Goal: Task Accomplishment & Management: Use online tool/utility

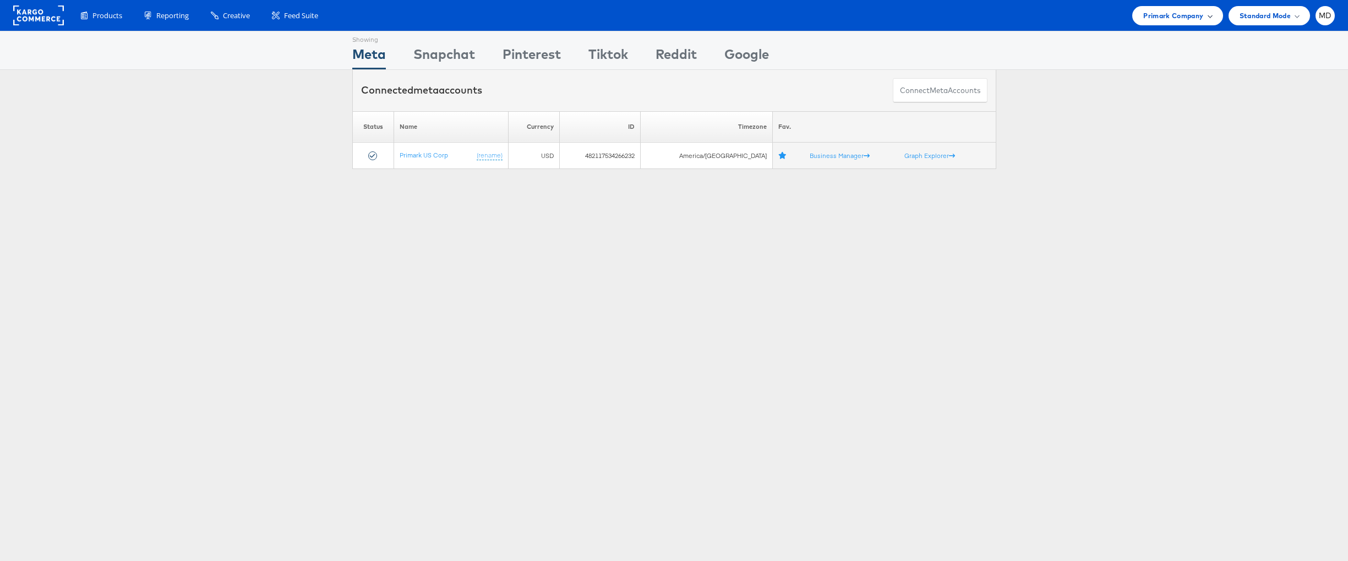
click at [1184, 16] on span "Primark Company" at bounding box center [1173, 16] width 60 height 12
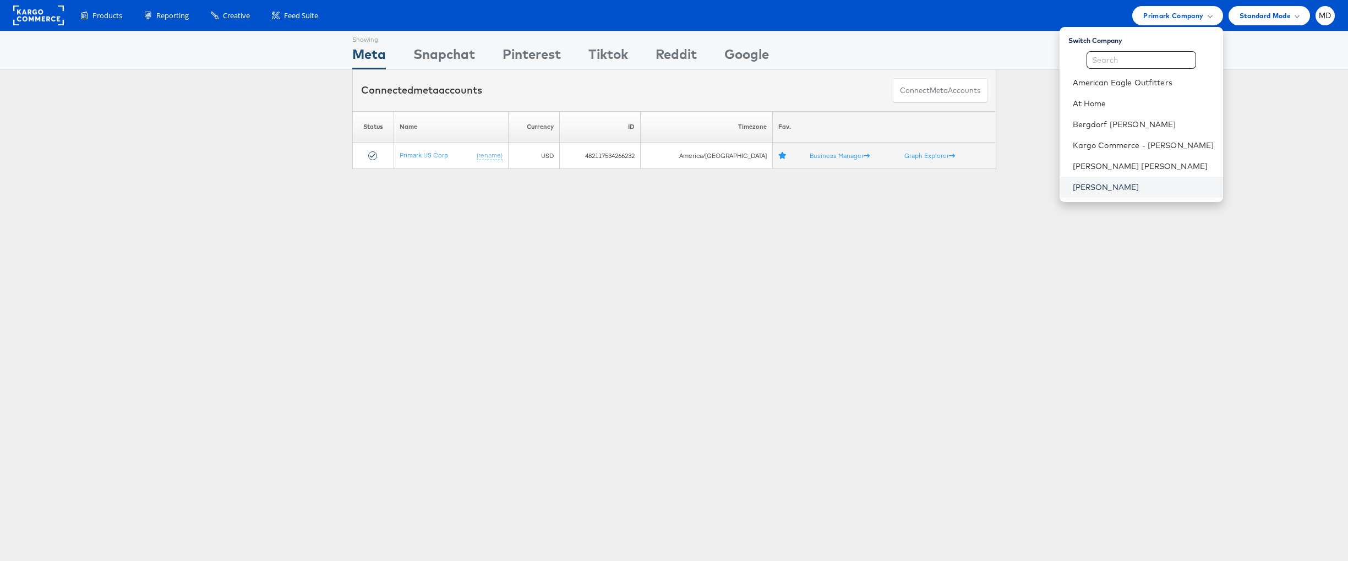
click at [1111, 187] on link "Steve Madden" at bounding box center [1143, 187] width 141 height 11
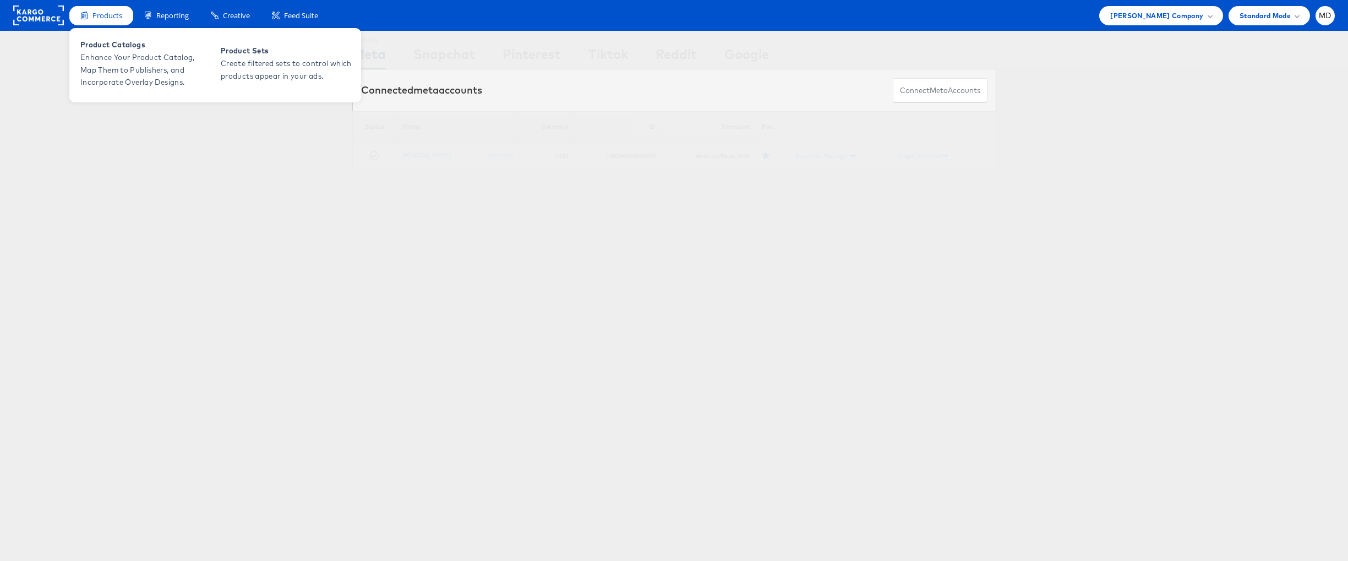
click at [112, 23] on div "Products" at bounding box center [101, 15] width 64 height 19
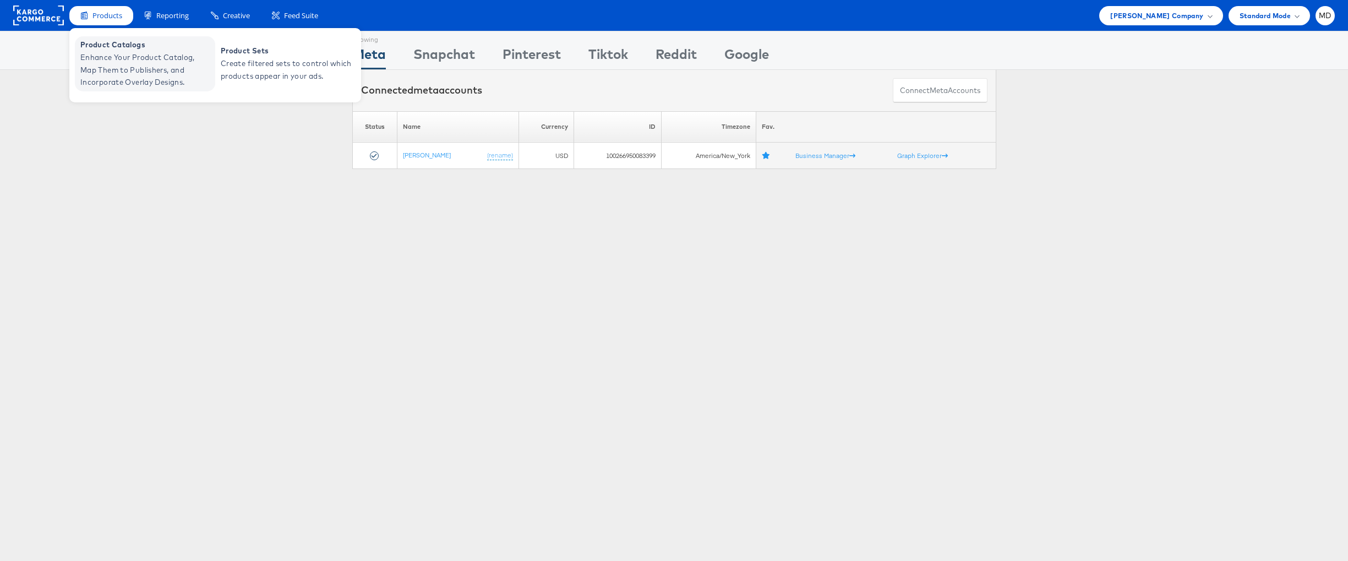
click at [107, 50] on link "Product Catalogs Enhance Your Product Catalog, Map Them to Publishers, and Inco…" at bounding box center [145, 63] width 140 height 55
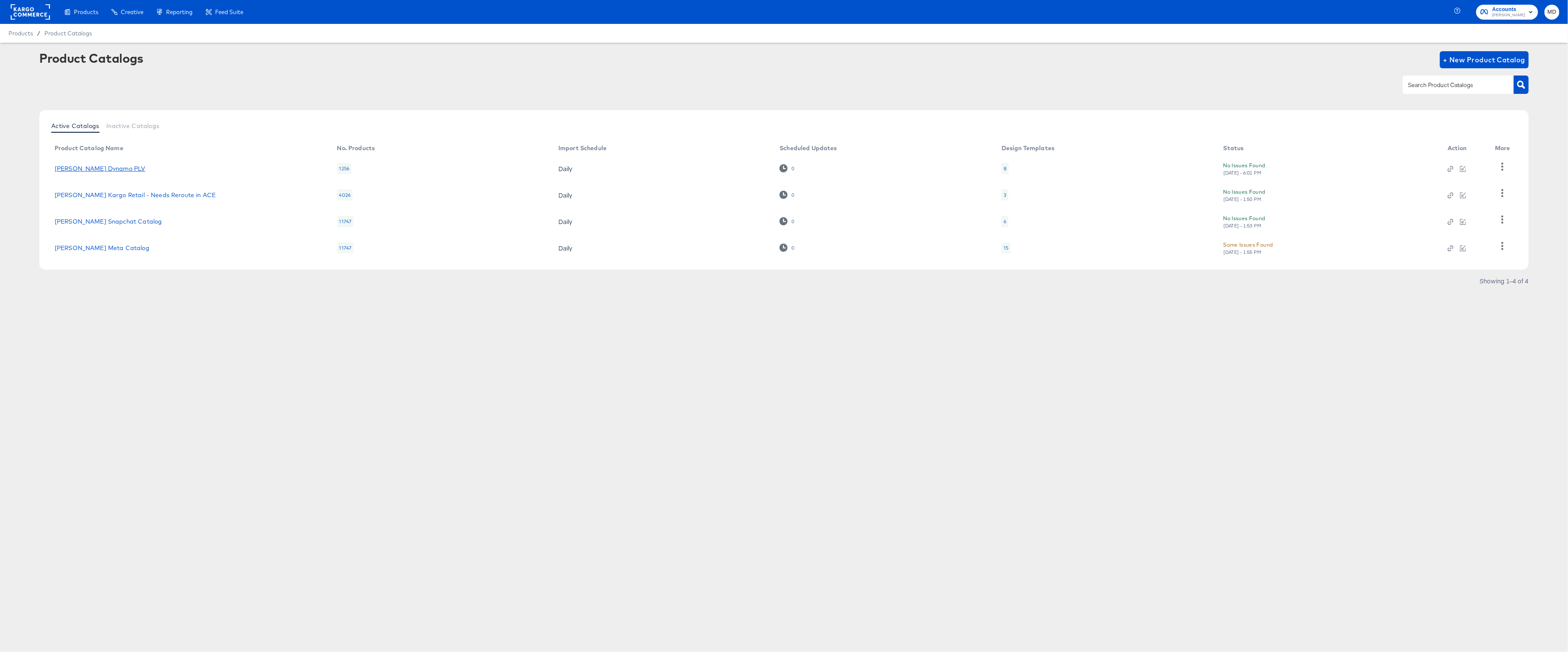
click at [111, 171] on link "Steve Madden Dynamo PLV" at bounding box center [99, 168] width 91 height 7
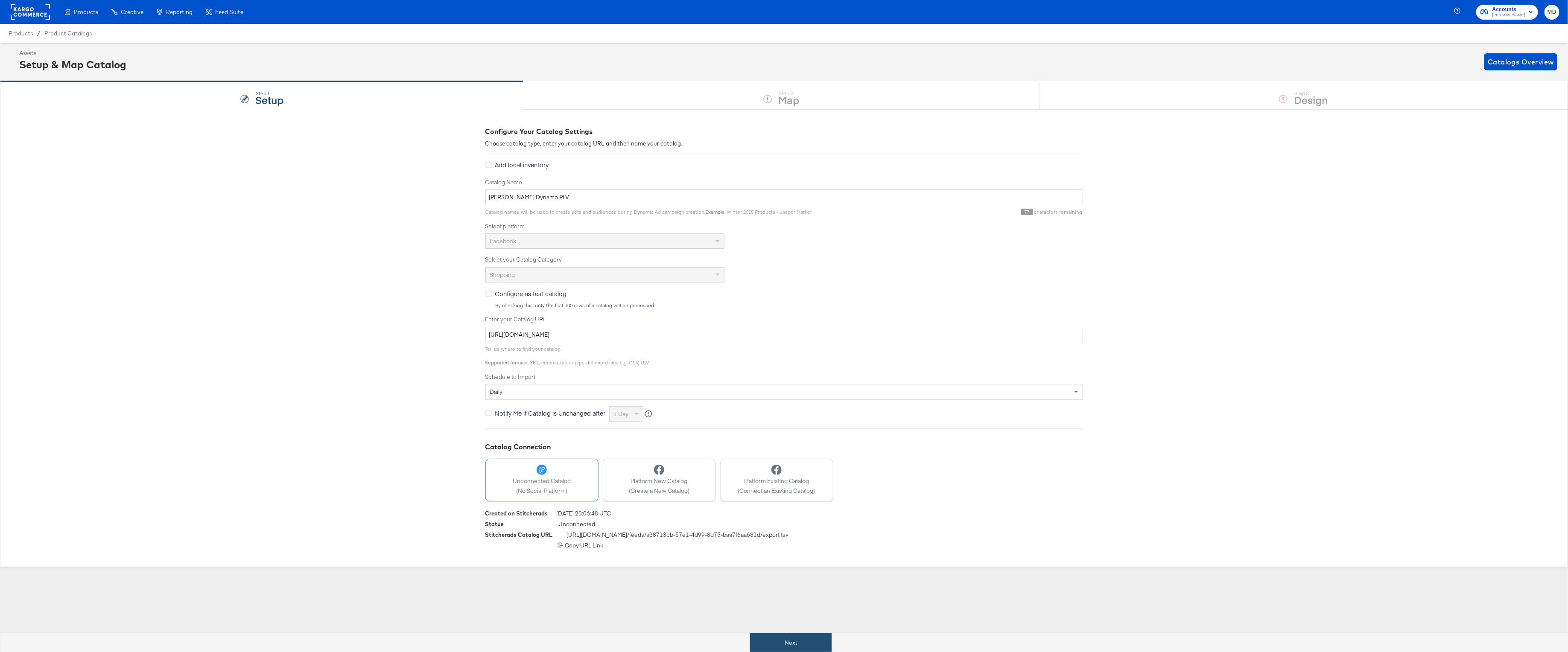
click at [812, 636] on button "Next" at bounding box center [791, 643] width 81 height 19
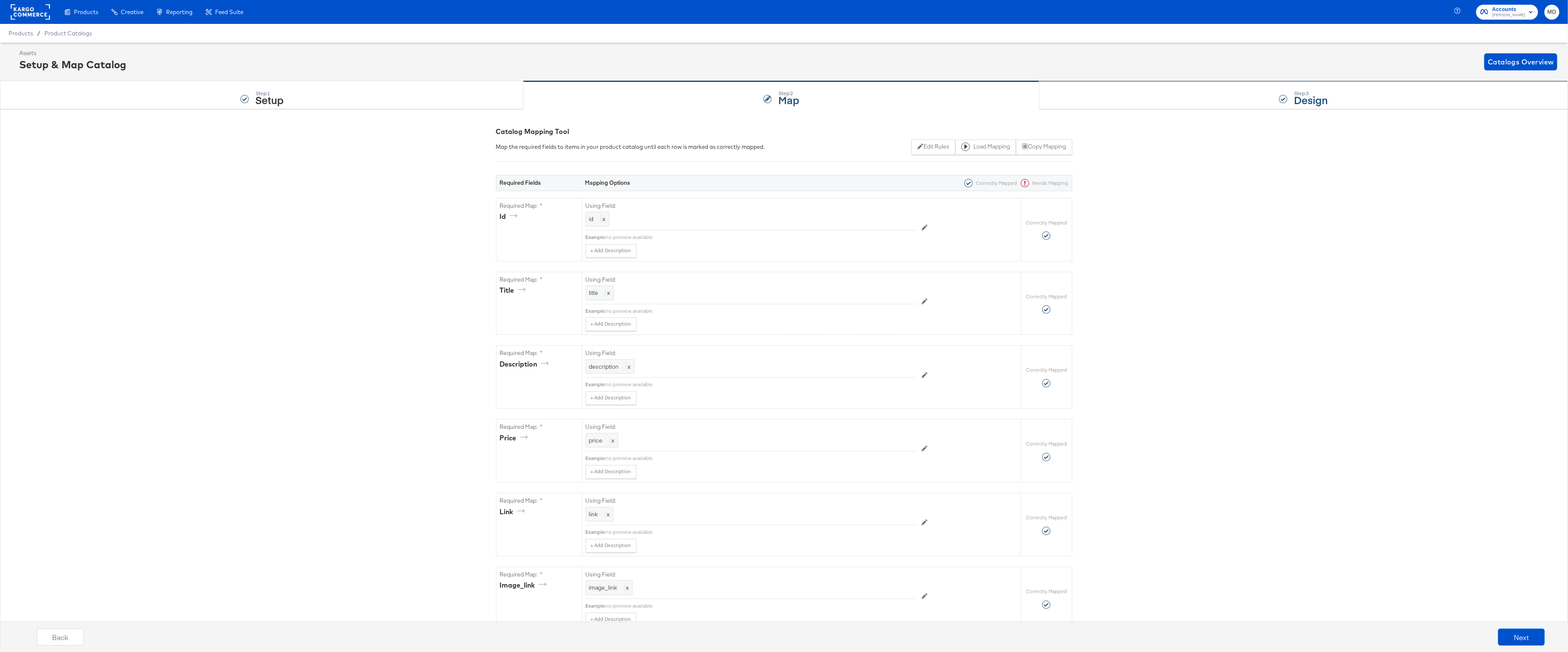
click at [1173, 90] on div "Step: 3 Design" at bounding box center [1303, 95] width 528 height 28
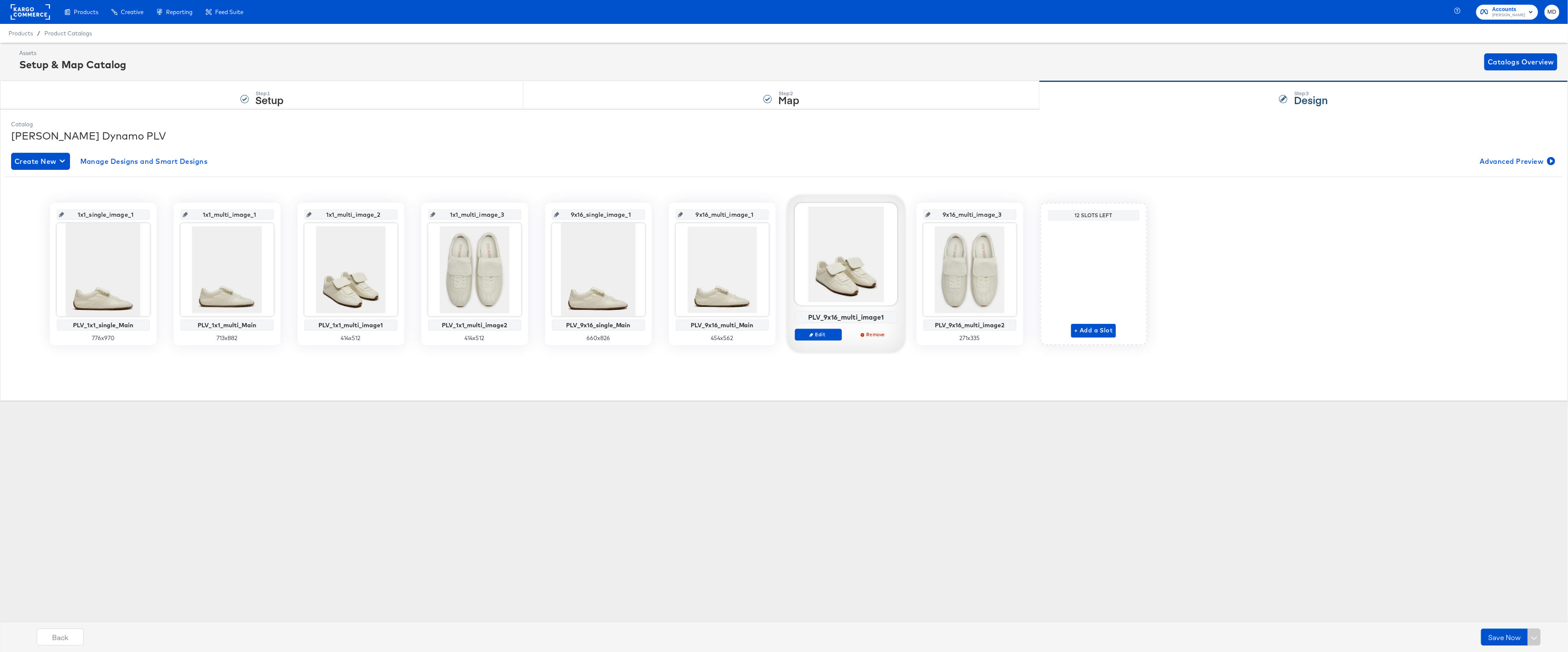
click at [30, 11] on rect at bounding box center [30, 12] width 40 height 16
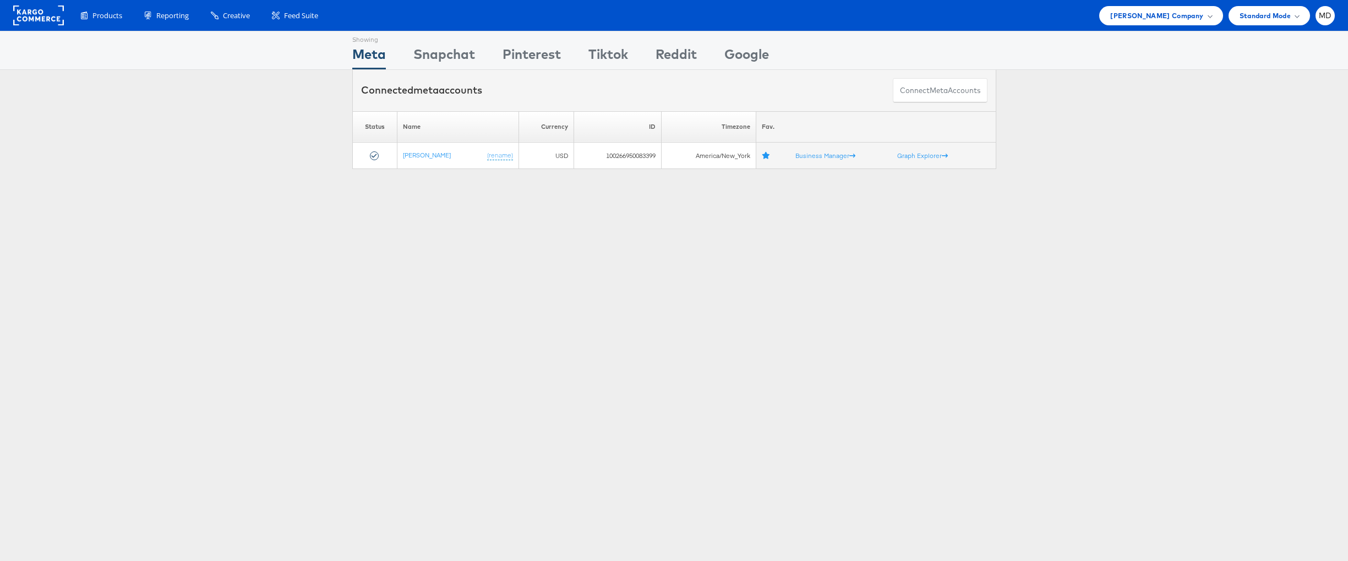
click at [1167, 25] on div "Products Product Catalogs Enhance Your Product Catalog, Map Them to Publishers,…" at bounding box center [674, 15] width 1348 height 31
click at [1166, 10] on span "Steve Madden Company" at bounding box center [1156, 16] width 93 height 12
click at [1094, 190] on link "Primark" at bounding box center [1143, 187] width 141 height 11
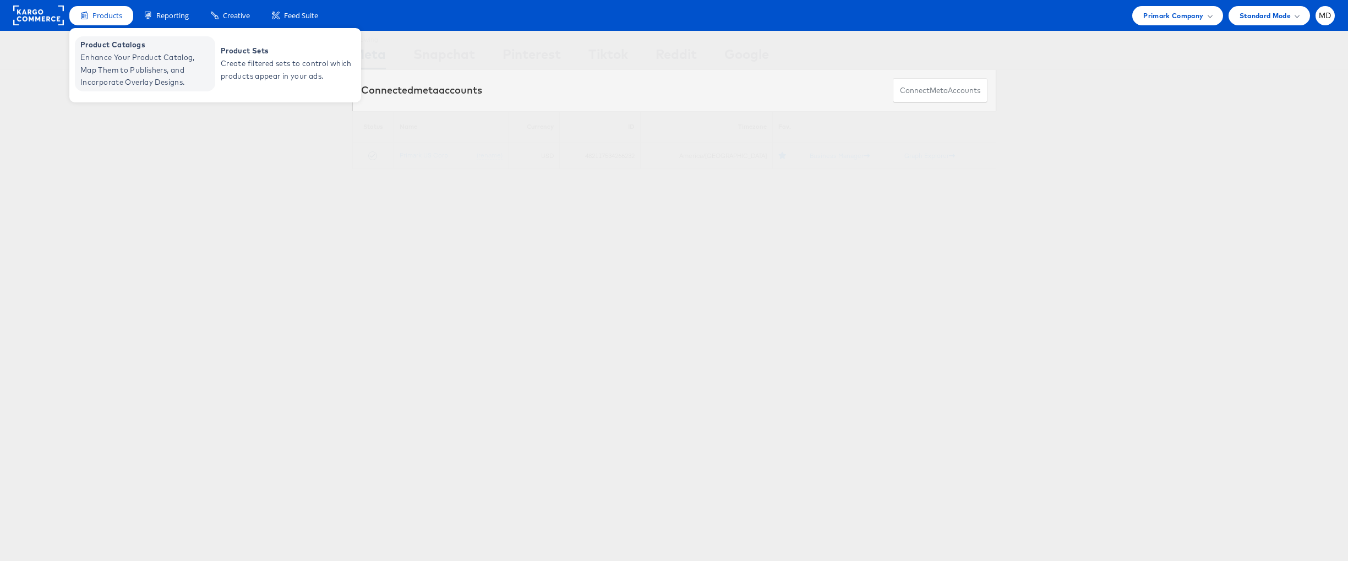
click at [103, 51] on span "Enhance Your Product Catalog, Map Them to Publishers, and Incorporate Overlay D…" at bounding box center [146, 69] width 132 height 37
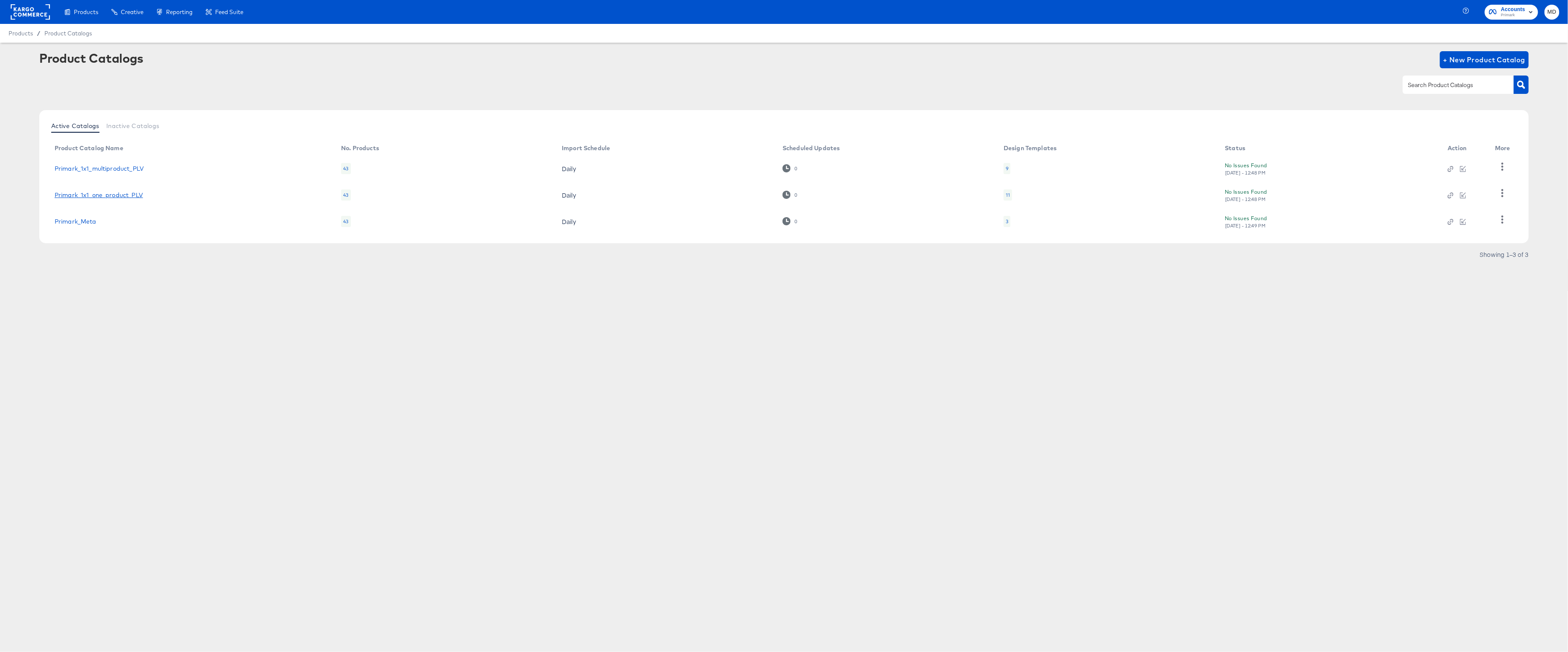
click at [121, 191] on link "Primark_1x1_one_product_PLV" at bounding box center [99, 195] width 88 height 7
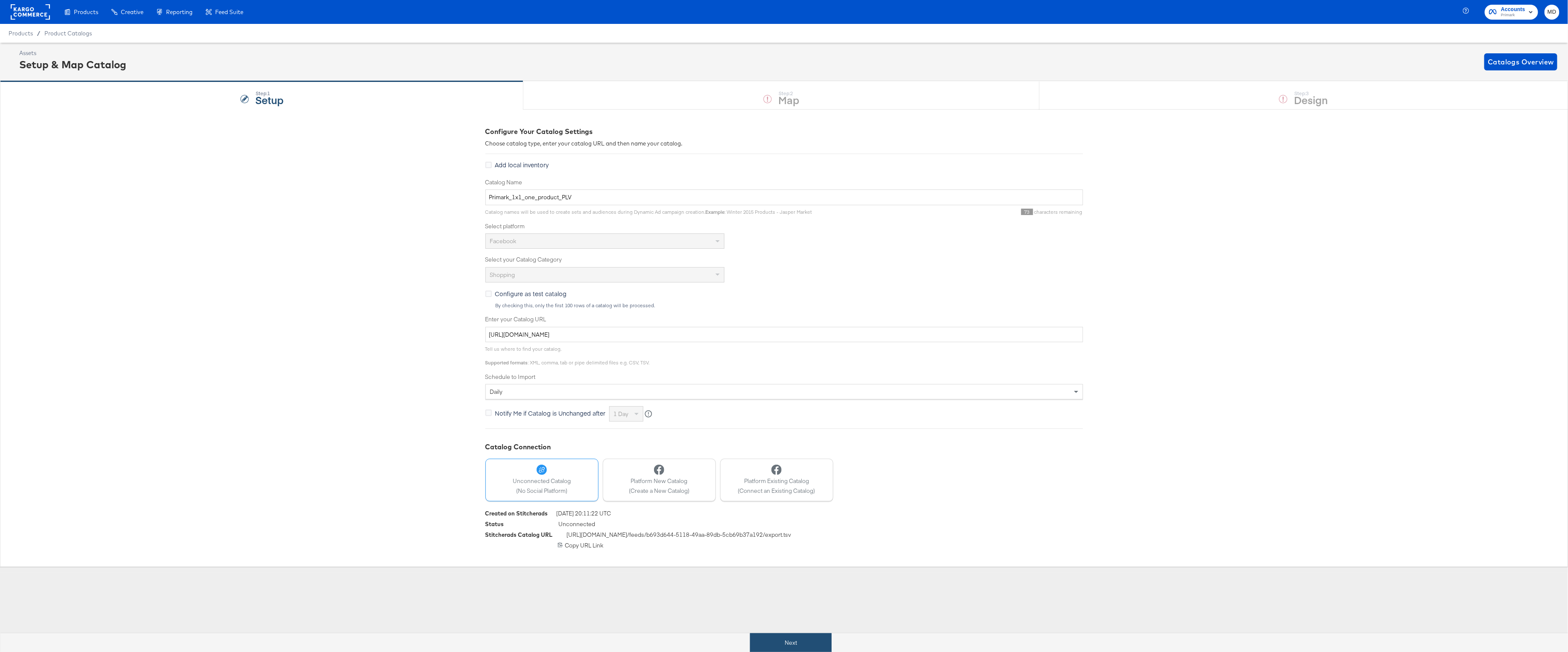
click at [777, 640] on button "Next" at bounding box center [791, 643] width 81 height 19
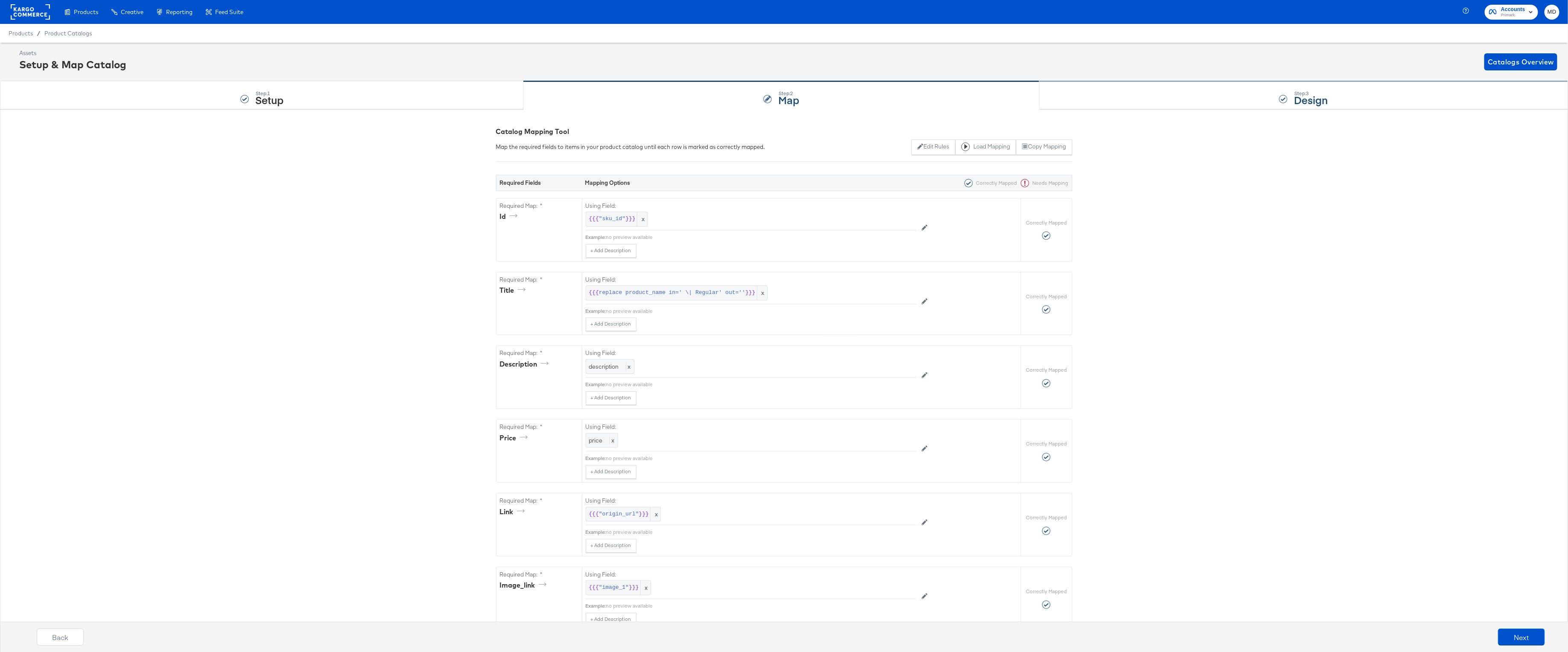
click at [1166, 96] on div "Step: 3 Design" at bounding box center [1303, 95] width 528 height 28
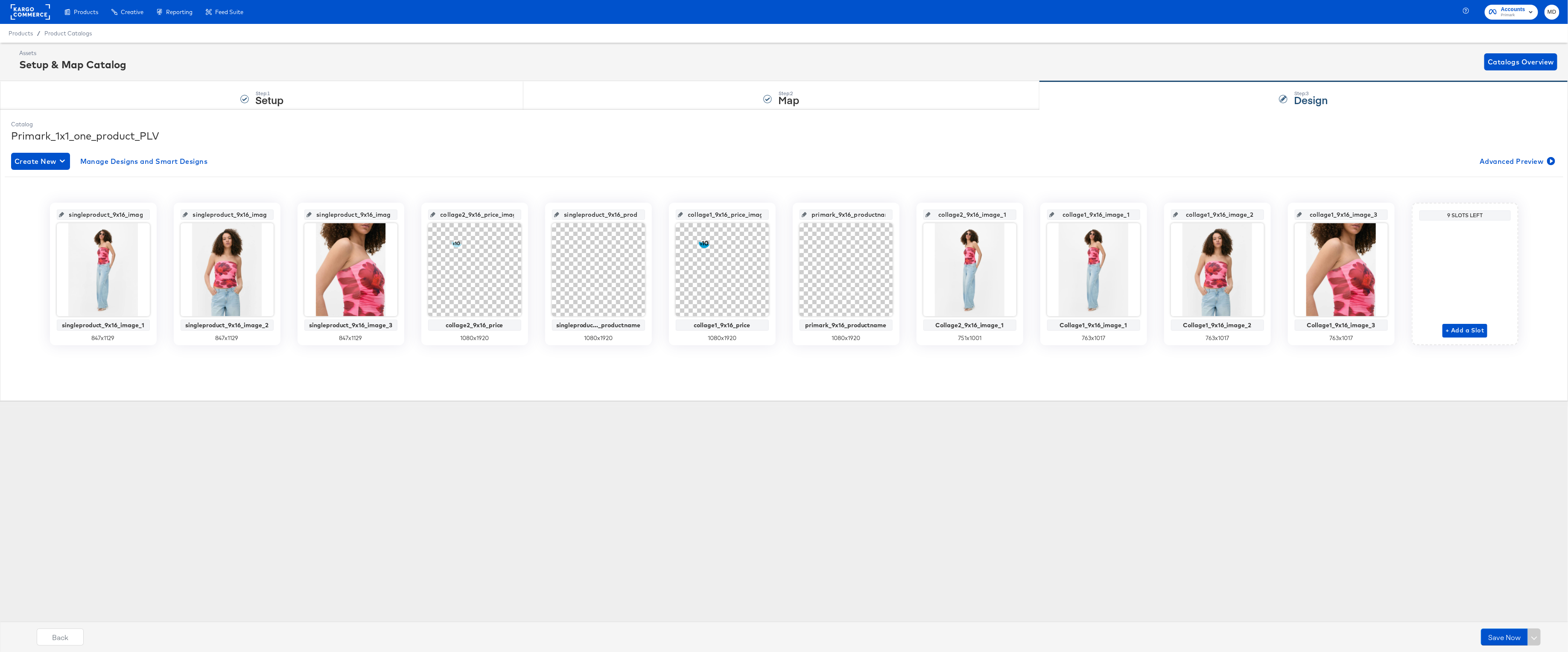
click at [1532, 638] on div "Save Now" at bounding box center [1511, 637] width 60 height 17
click at [379, 94] on div "Step: 1 Setup" at bounding box center [261, 95] width 524 height 28
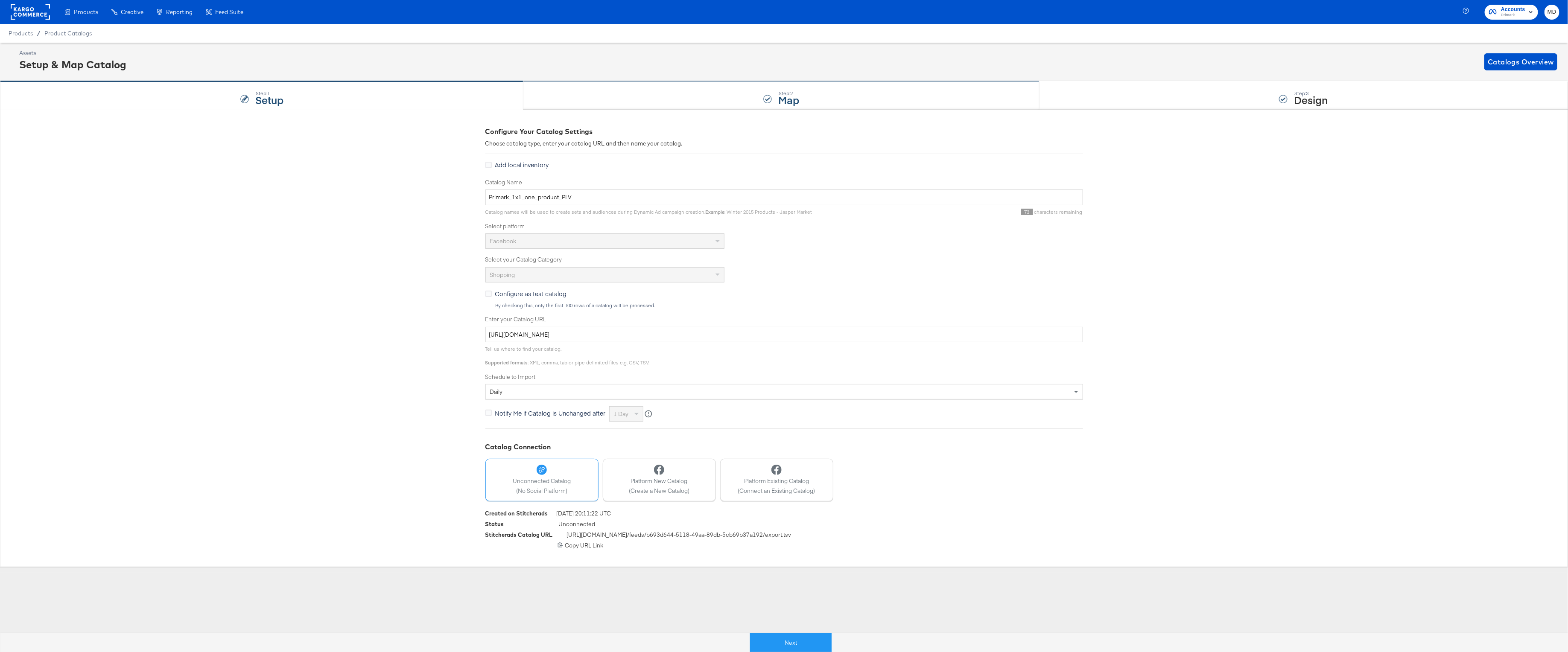
click at [819, 96] on div "Step: 2 Map" at bounding box center [781, 95] width 516 height 28
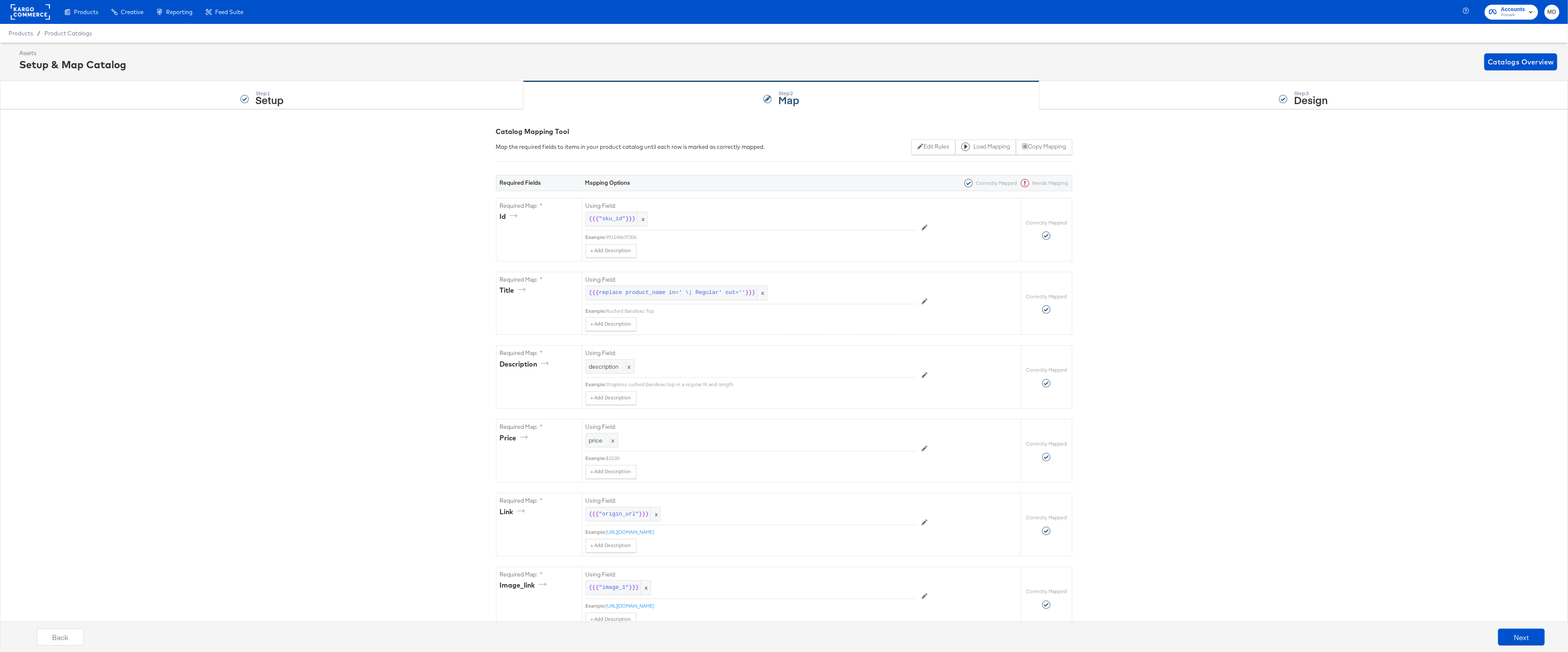
click at [1147, 61] on div "Assets Setup & Map Catalog Catalogs Overview" at bounding box center [788, 61] width 1539 height 25
click at [1147, 91] on div "Step: 3 Design" at bounding box center [1303, 95] width 528 height 28
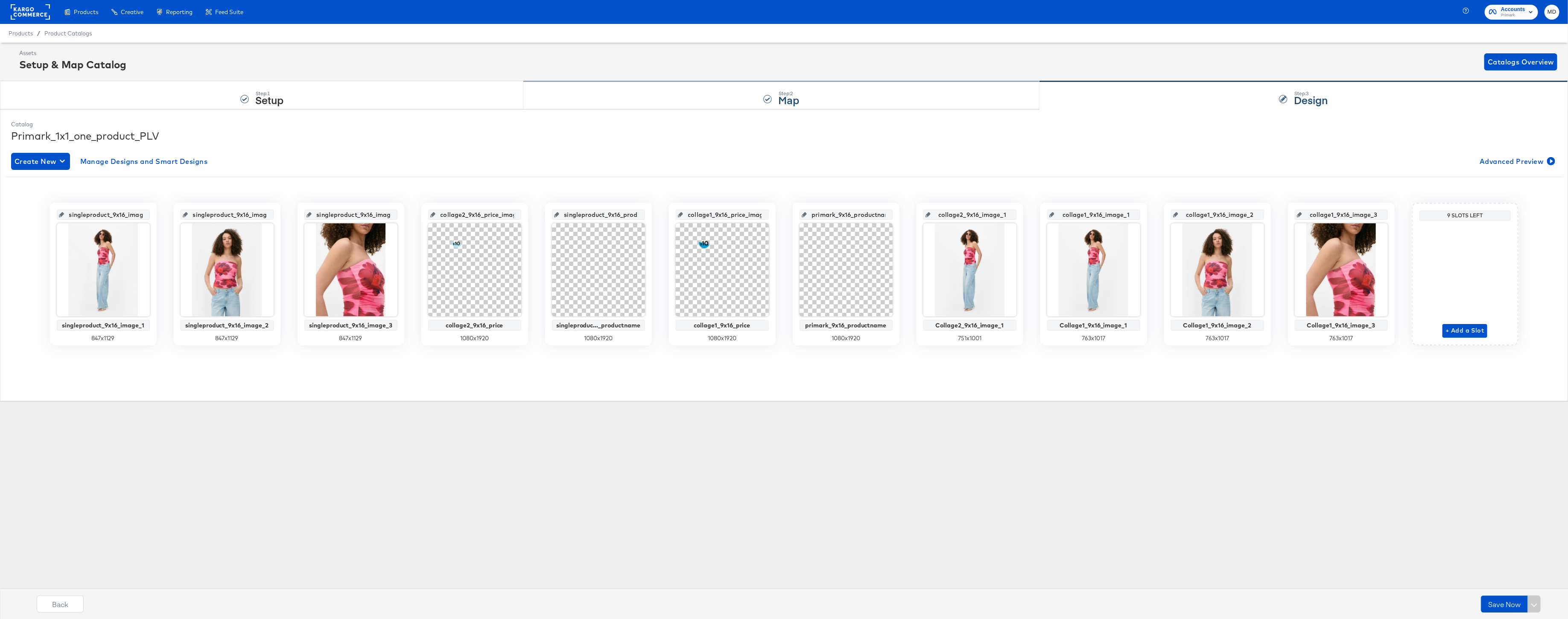
click at [588, 95] on div "Step: 2 Map" at bounding box center [781, 95] width 516 height 28
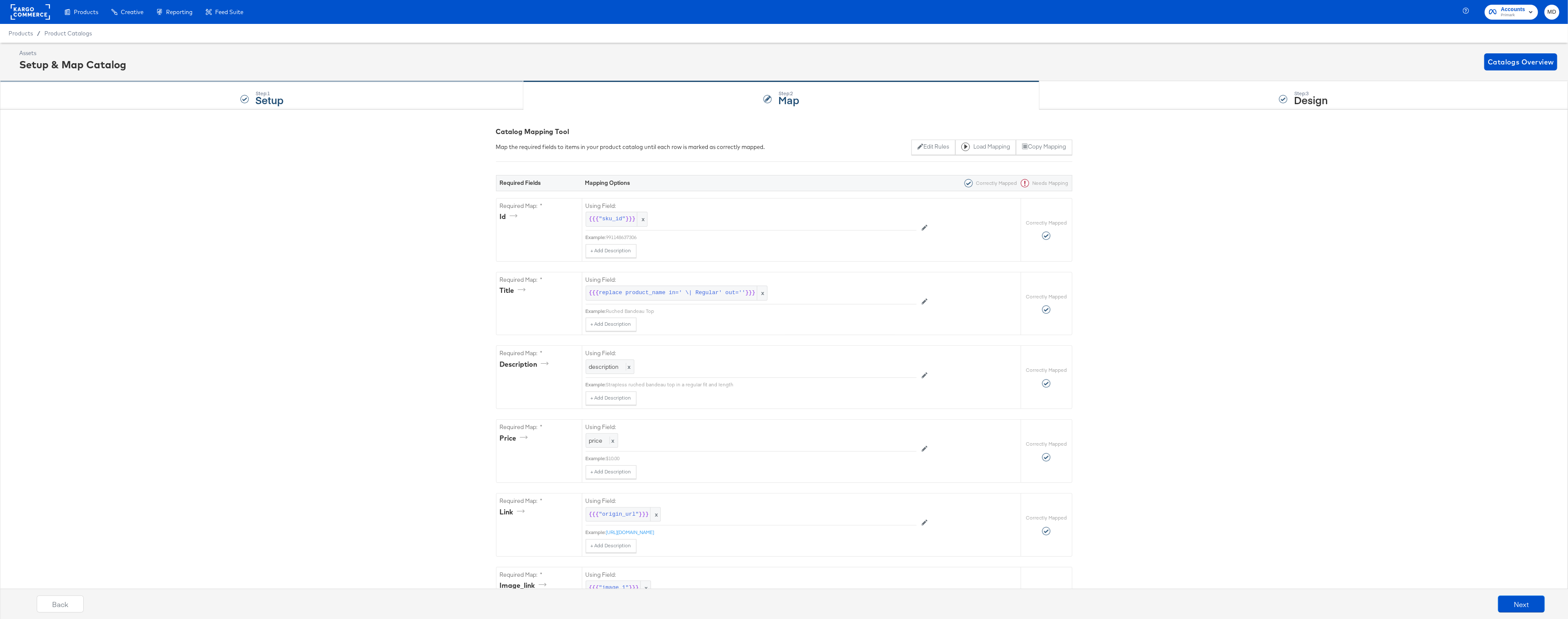
click at [309, 104] on div "Step: 1 Setup" at bounding box center [261, 95] width 524 height 28
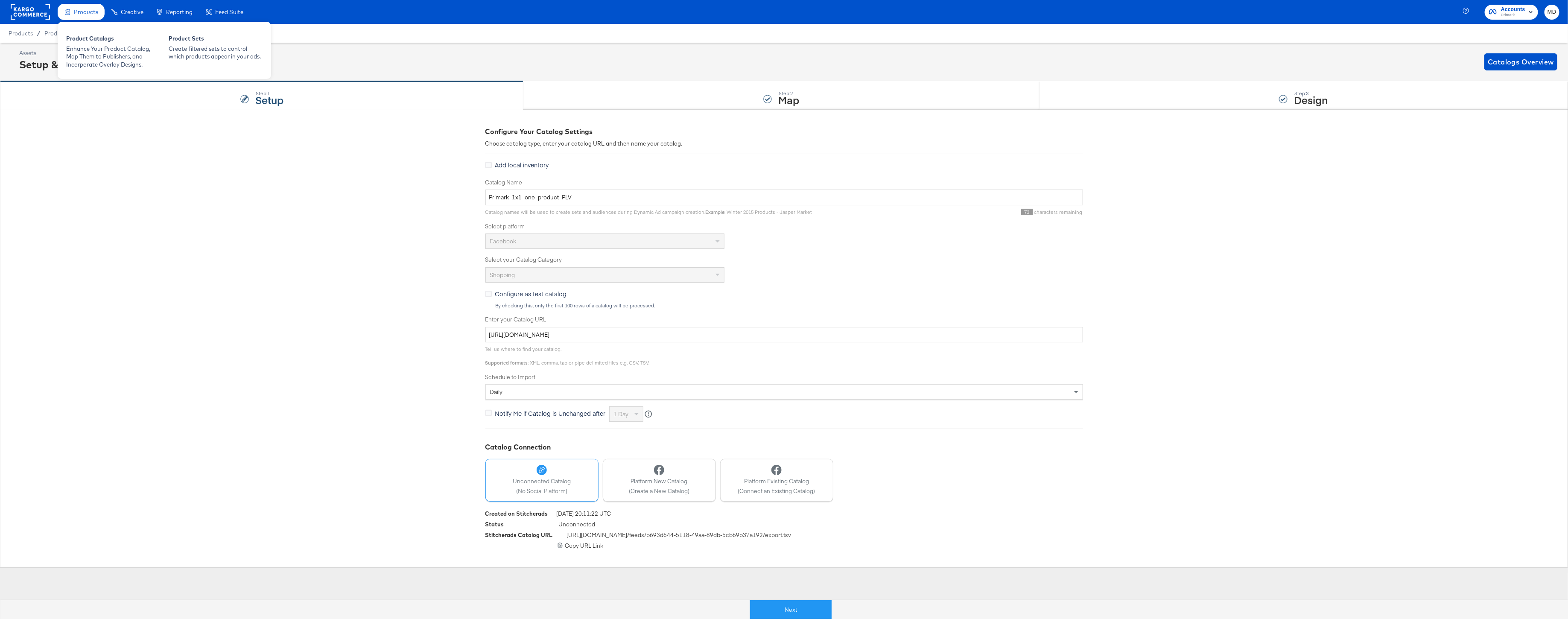
click at [84, 9] on span "Products" at bounding box center [85, 12] width 24 height 7
click at [95, 52] on div "Enhance Your Product Catalog, Map Them to Publishers, and Incorporate Overlay D…" at bounding box center [112, 57] width 94 height 24
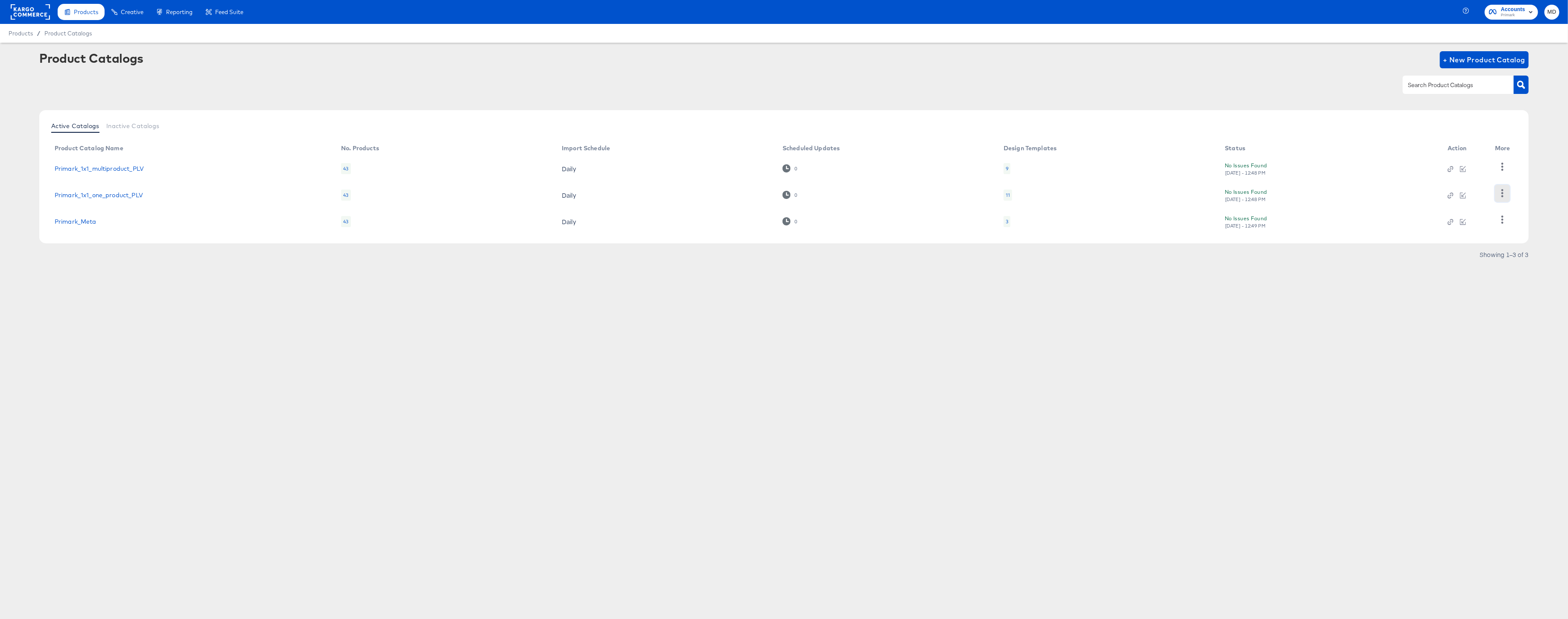
click at [1501, 192] on icon "button" at bounding box center [1503, 193] width 8 height 8
click at [1474, 150] on div "Changelog" at bounding box center [1468, 153] width 85 height 14
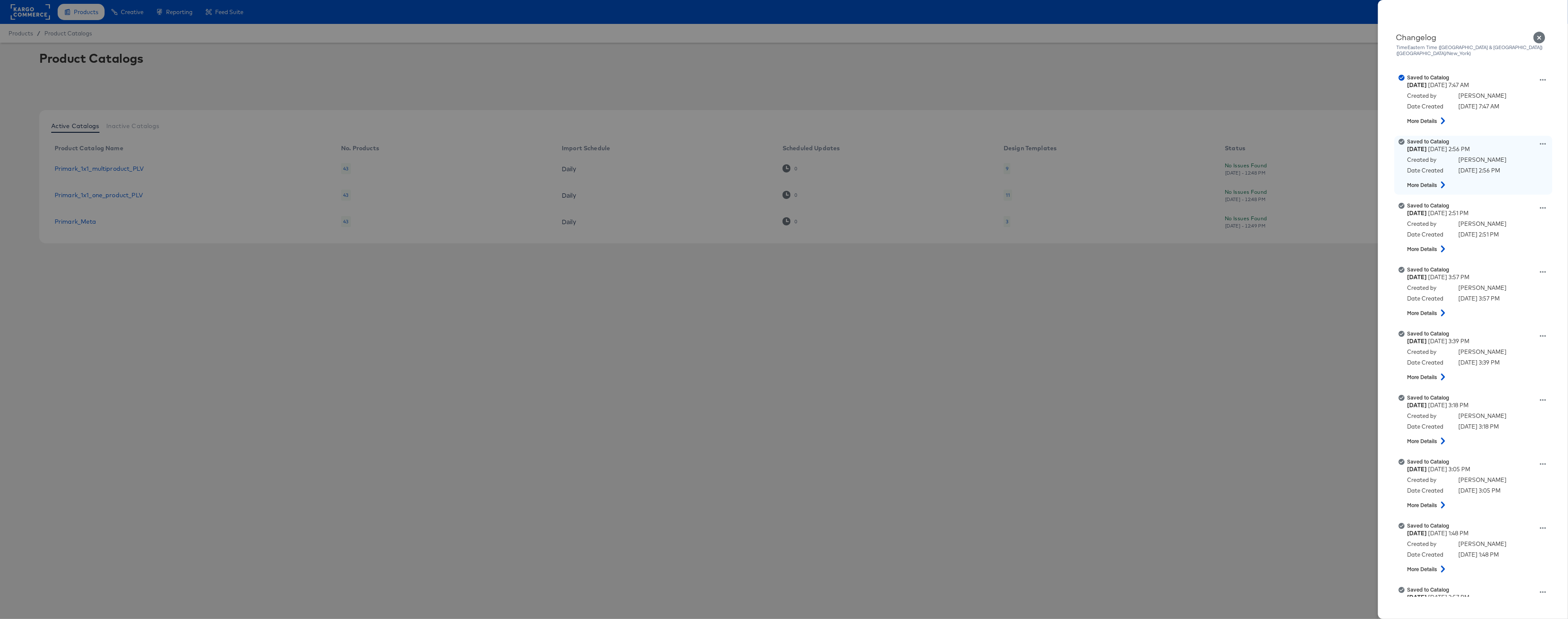
click at [1445, 182] on icon at bounding box center [1443, 185] width 10 height 7
click at [1445, 182] on icon at bounding box center [1443, 185] width 7 height 10
click at [1439, 245] on icon at bounding box center [1443, 248] width 10 height 7
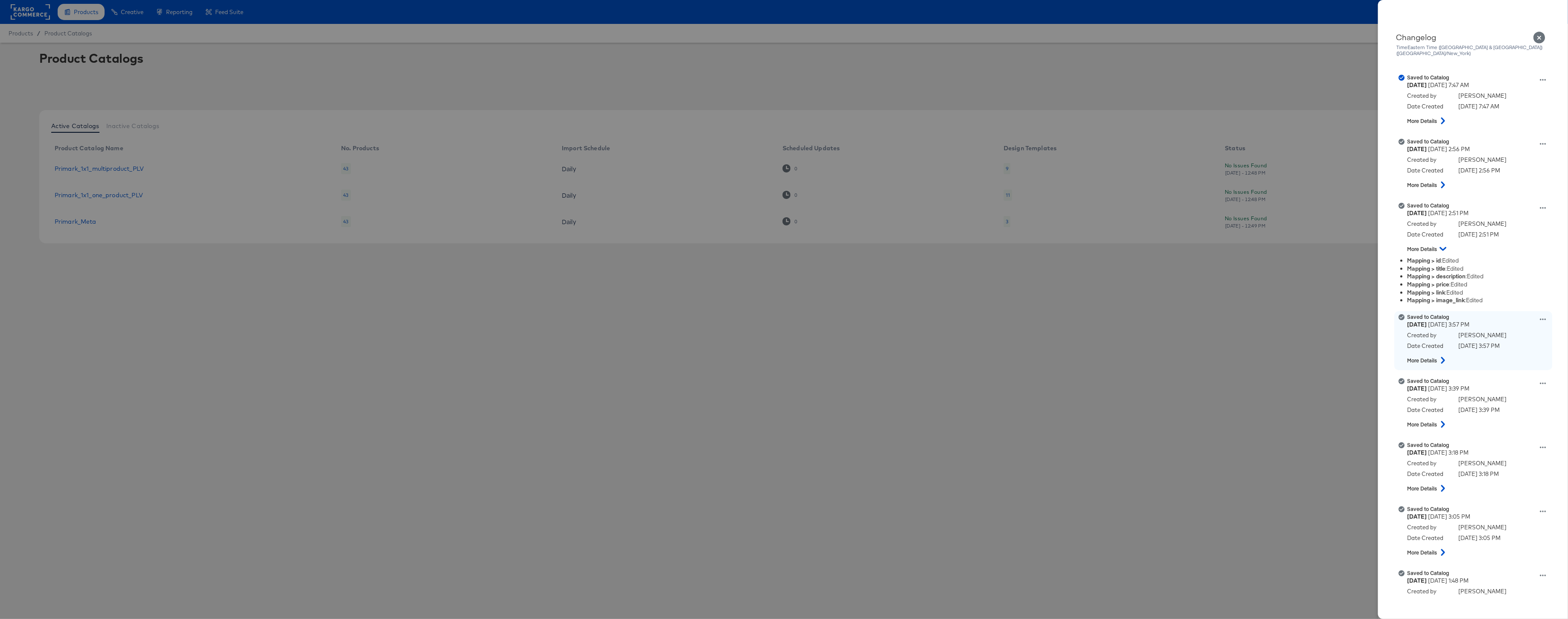
click at [1446, 357] on icon at bounding box center [1443, 360] width 10 height 7
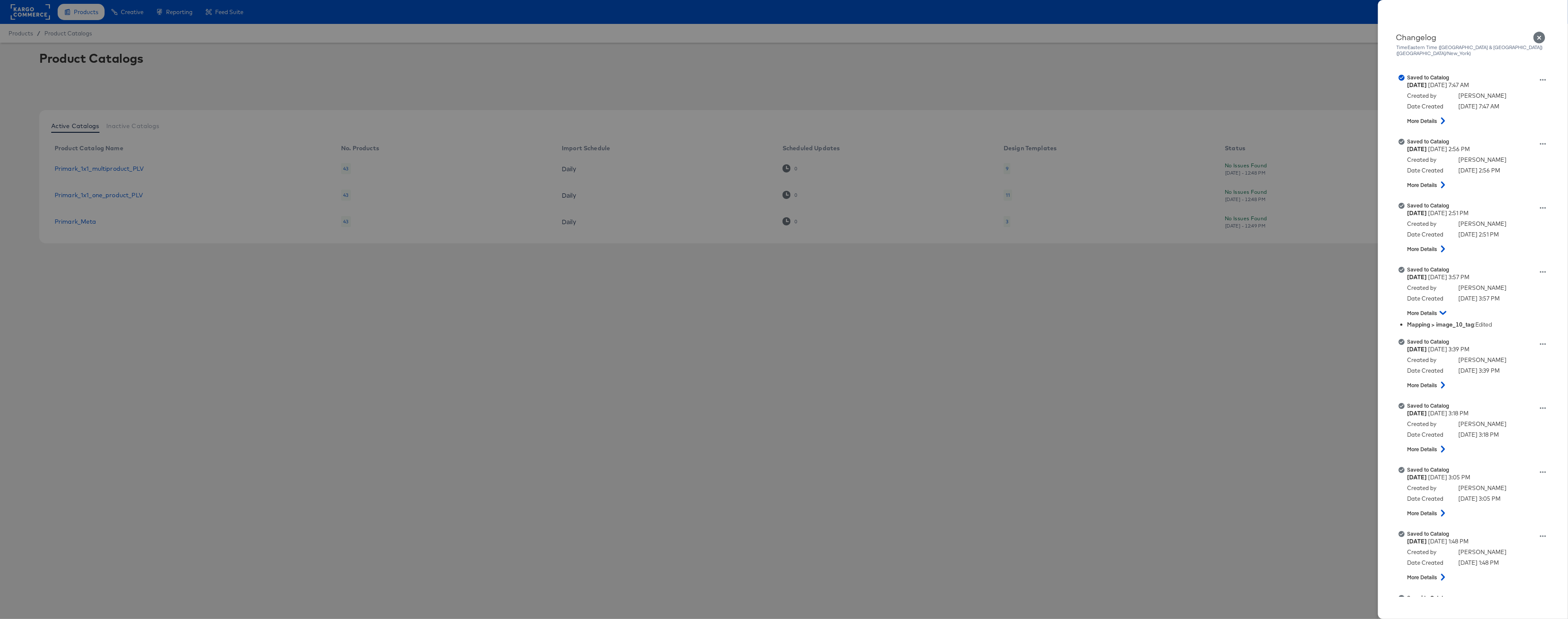
click at [1542, 34] on icon "Close" at bounding box center [1539, 37] width 12 height 12
